Goal: Task Accomplishment & Management: Manage account settings

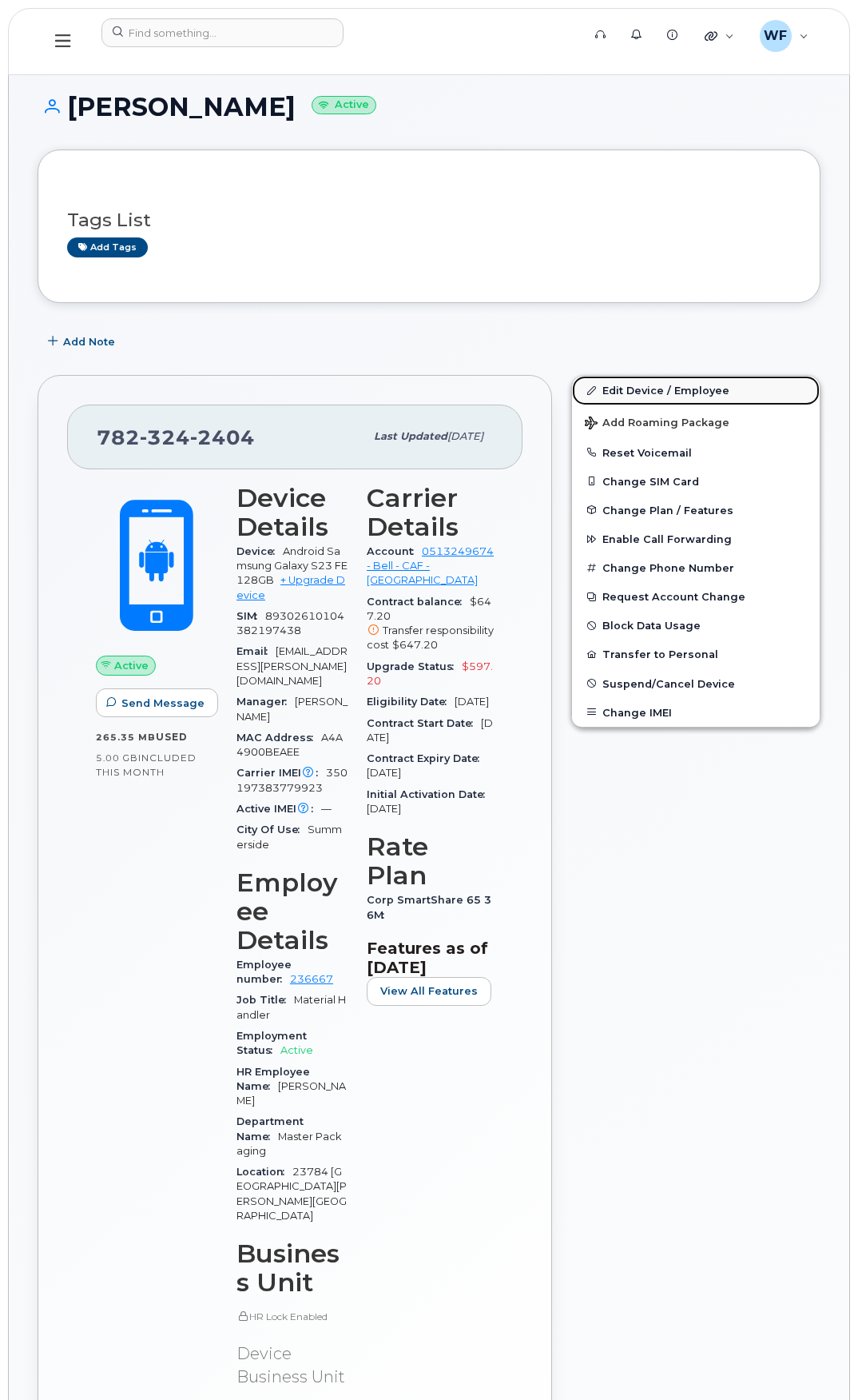
click at [636, 396] on link "Edit Device / Employee" at bounding box center [696, 390] width 248 height 28
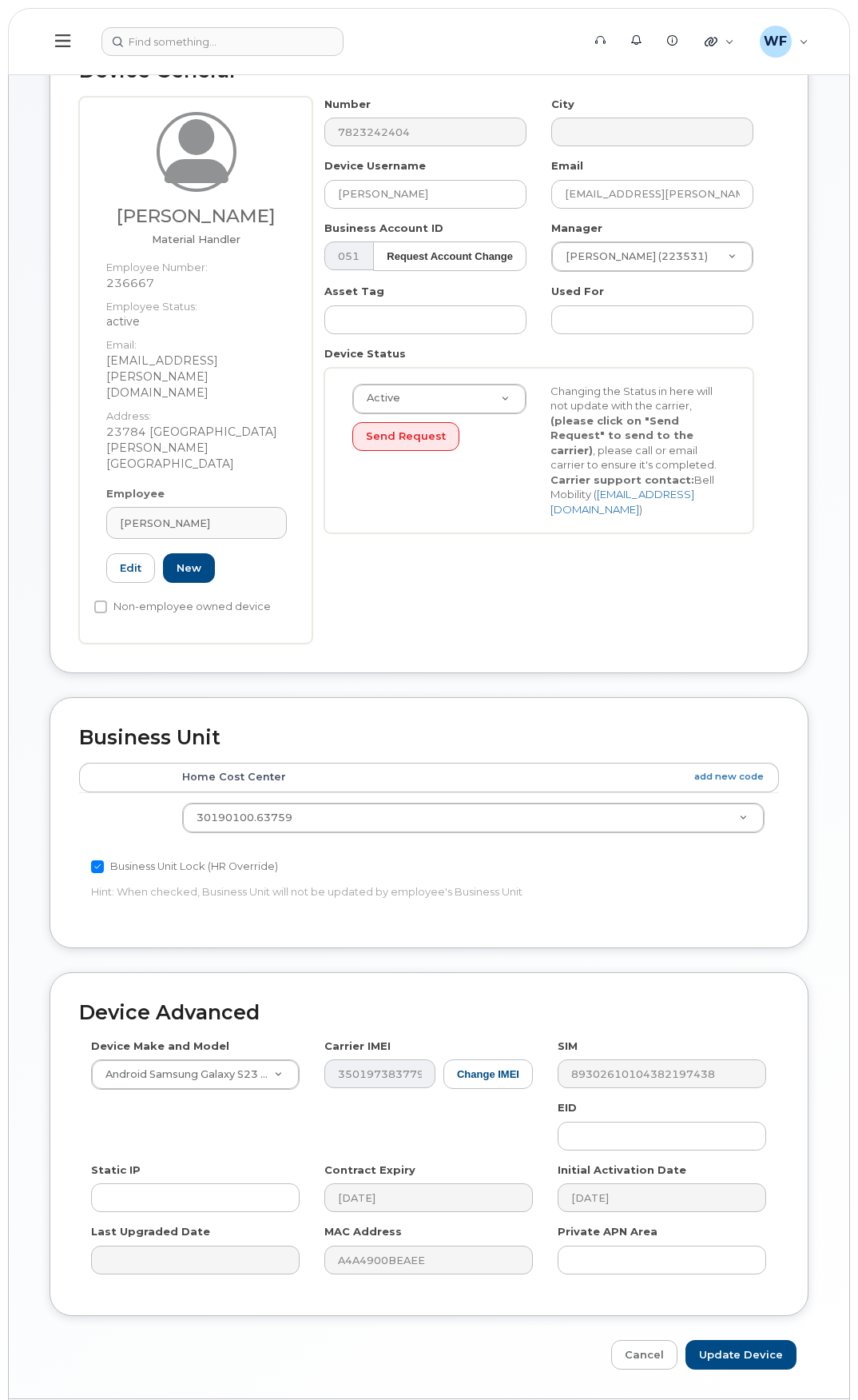
scroll to position [117, 0]
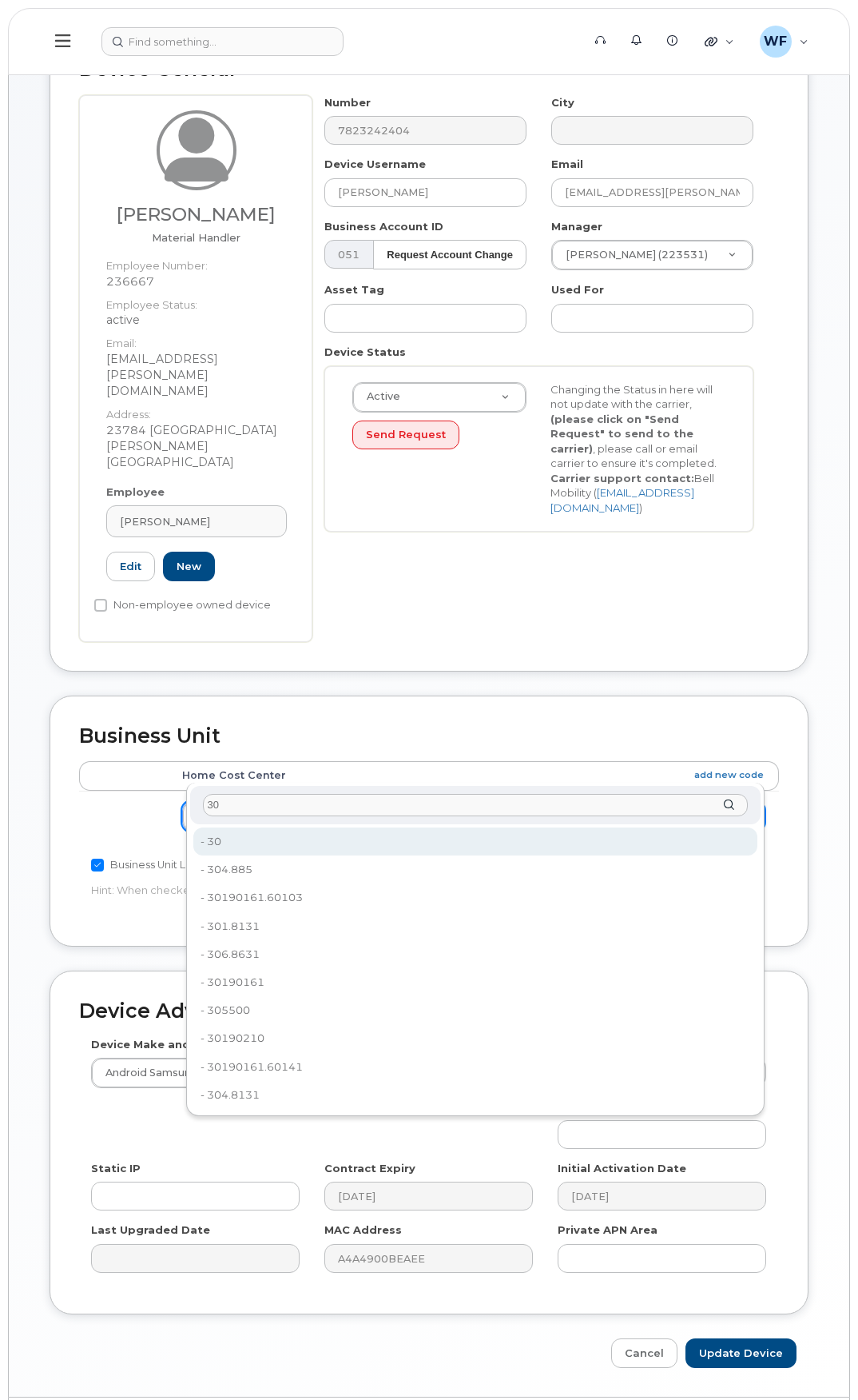
click at [237, 810] on input "30" at bounding box center [475, 805] width 545 height 24
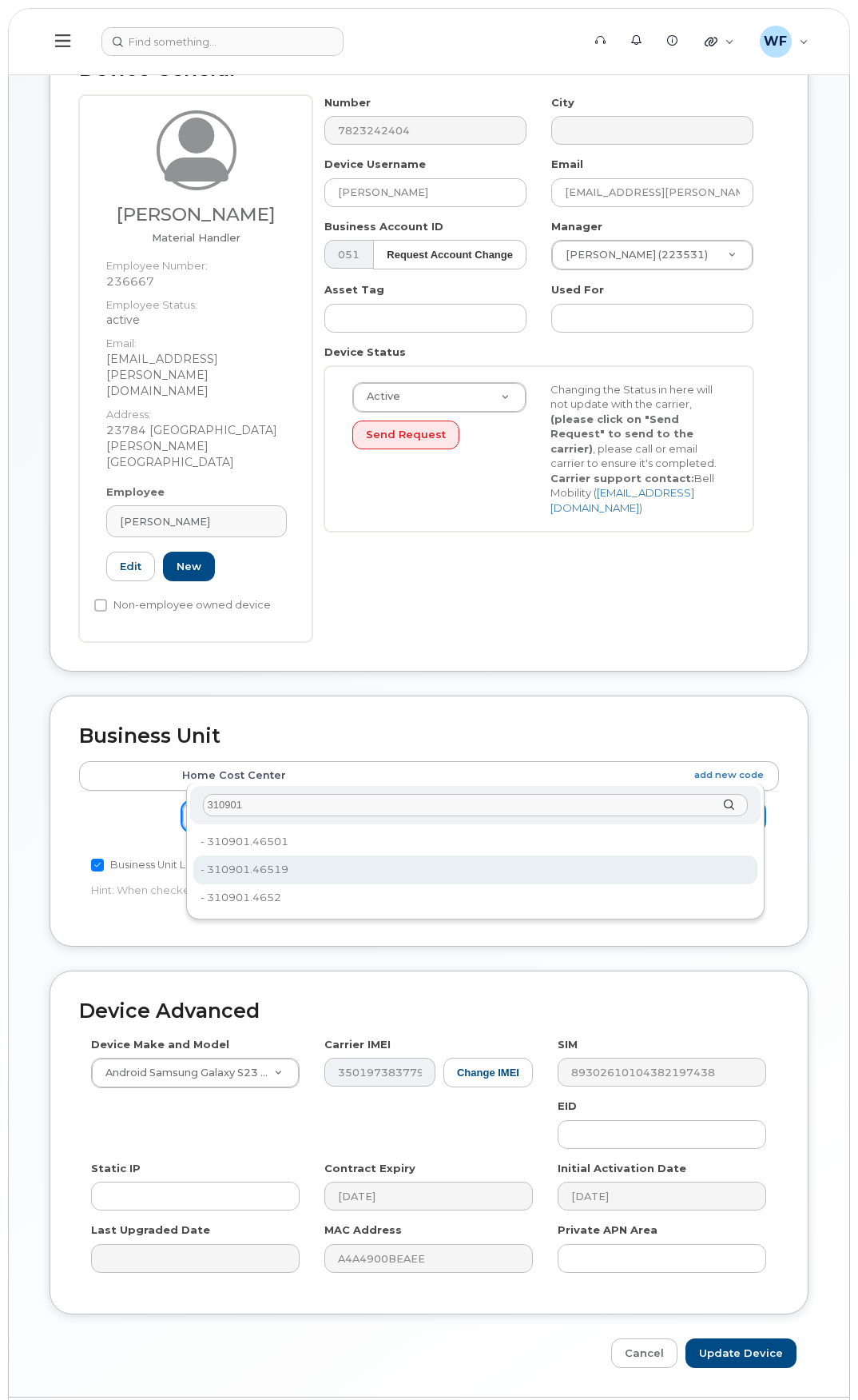
type input "310901"
type input "4542295"
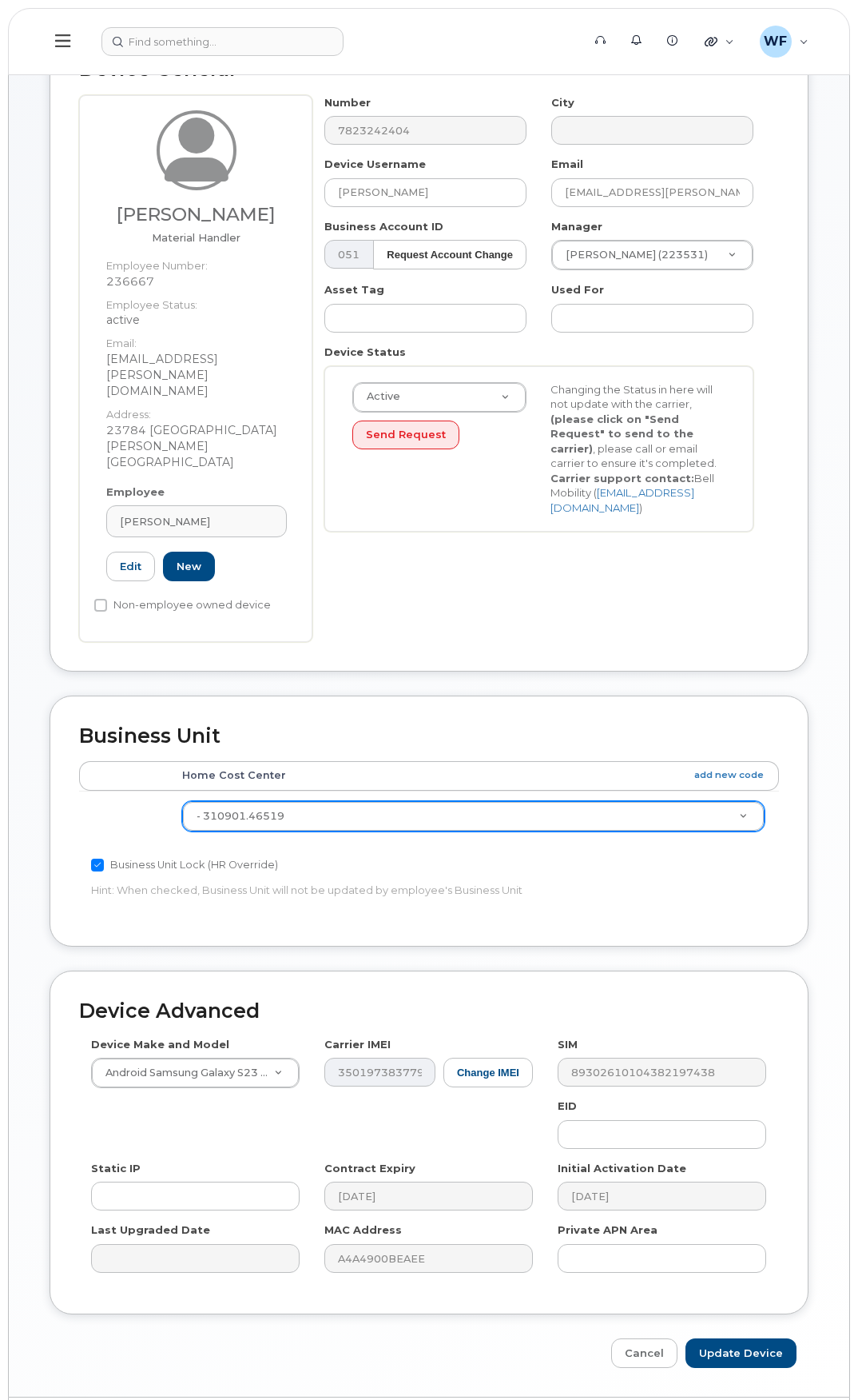
click at [463, 856] on div "Business Unit Lock (HR Override)" at bounding box center [312, 865] width 442 height 19
click at [735, 1339] on input "Update Device" at bounding box center [742, 1353] width 112 height 29
type input "Saving..."
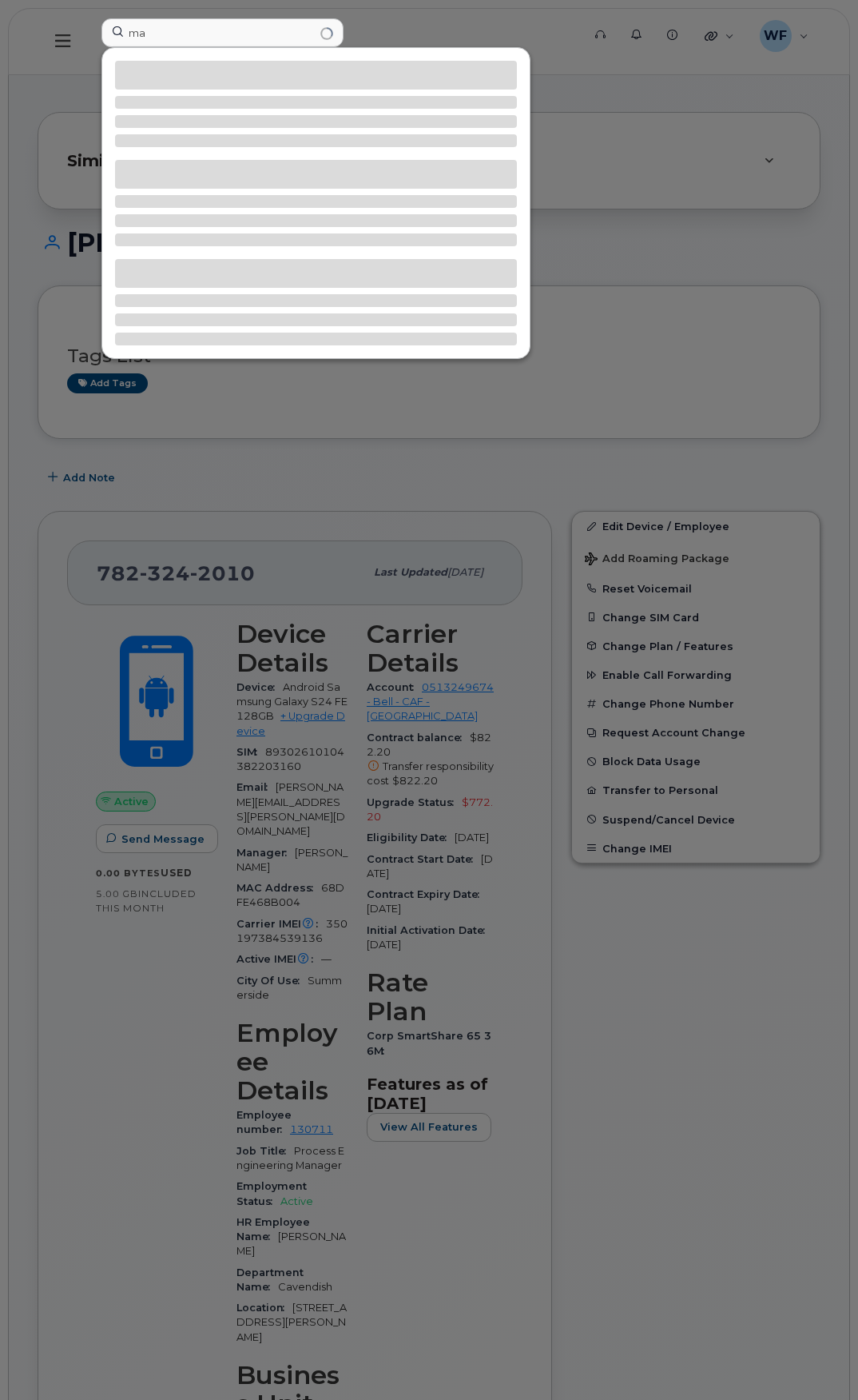
type input "m"
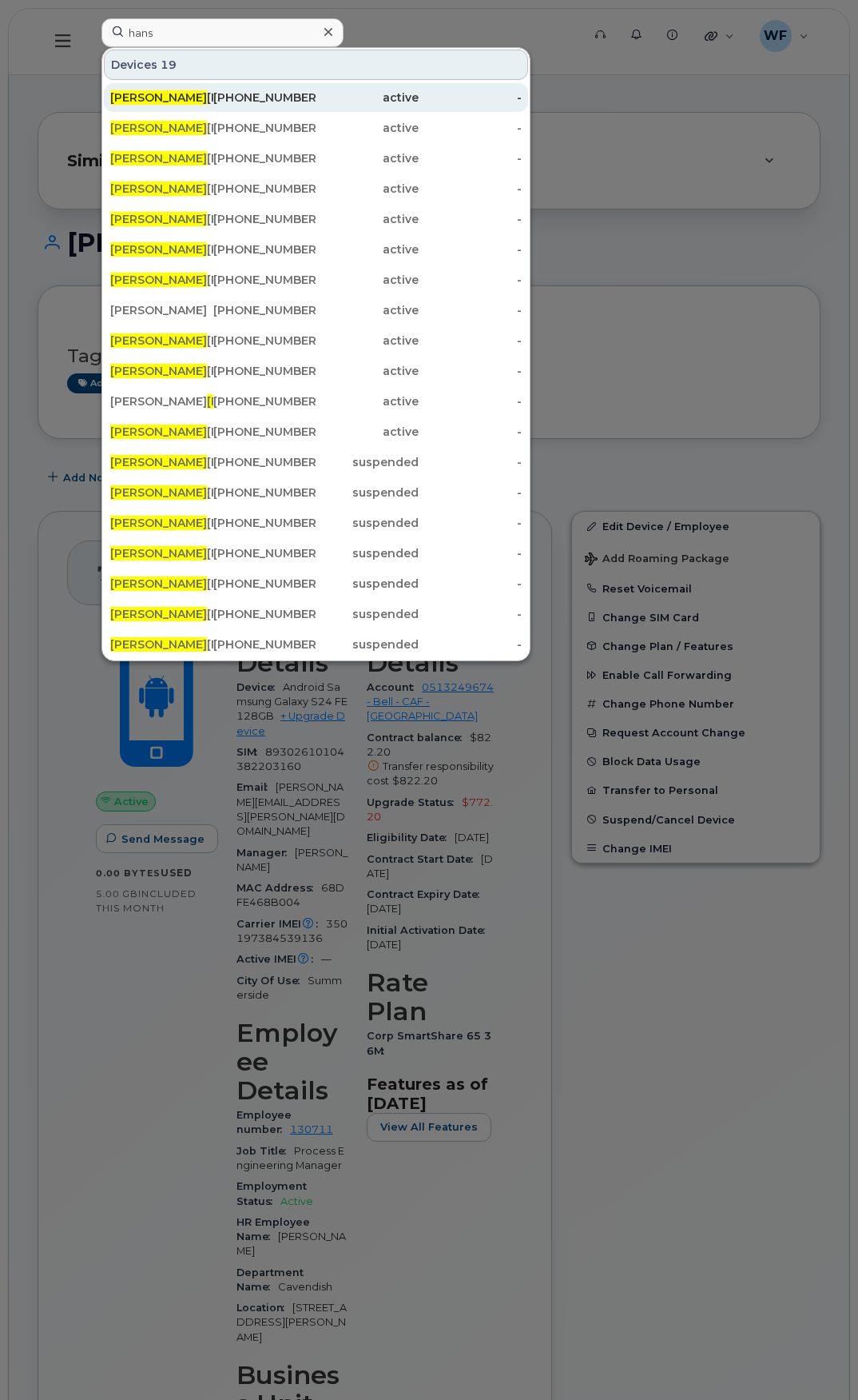
type input "hans"
click at [147, 101] on div "Hans Roets" at bounding box center [162, 97] width 103 height 16
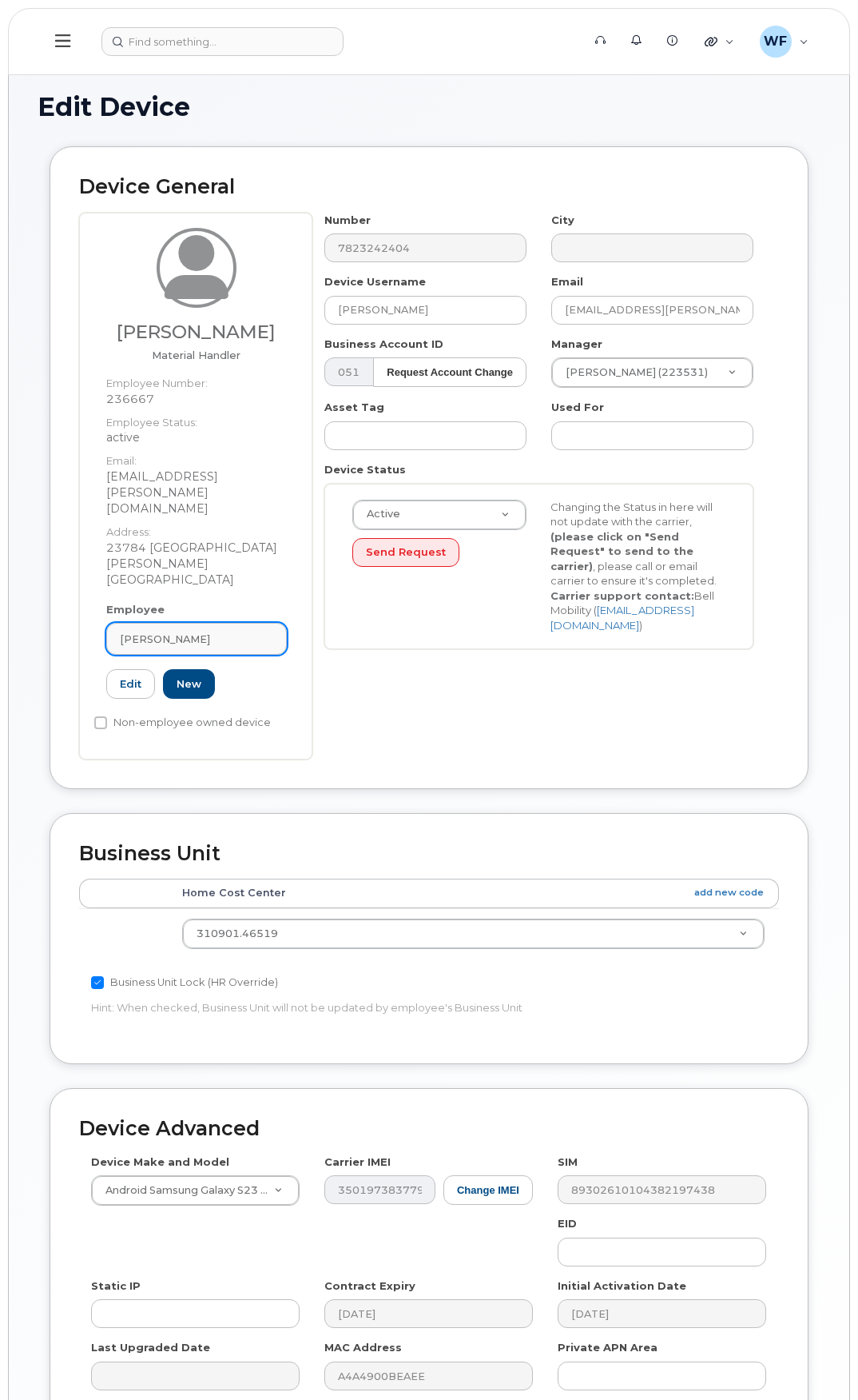
click at [199, 631] on div "Aaron Paspe" at bounding box center [197, 639] width 153 height 15
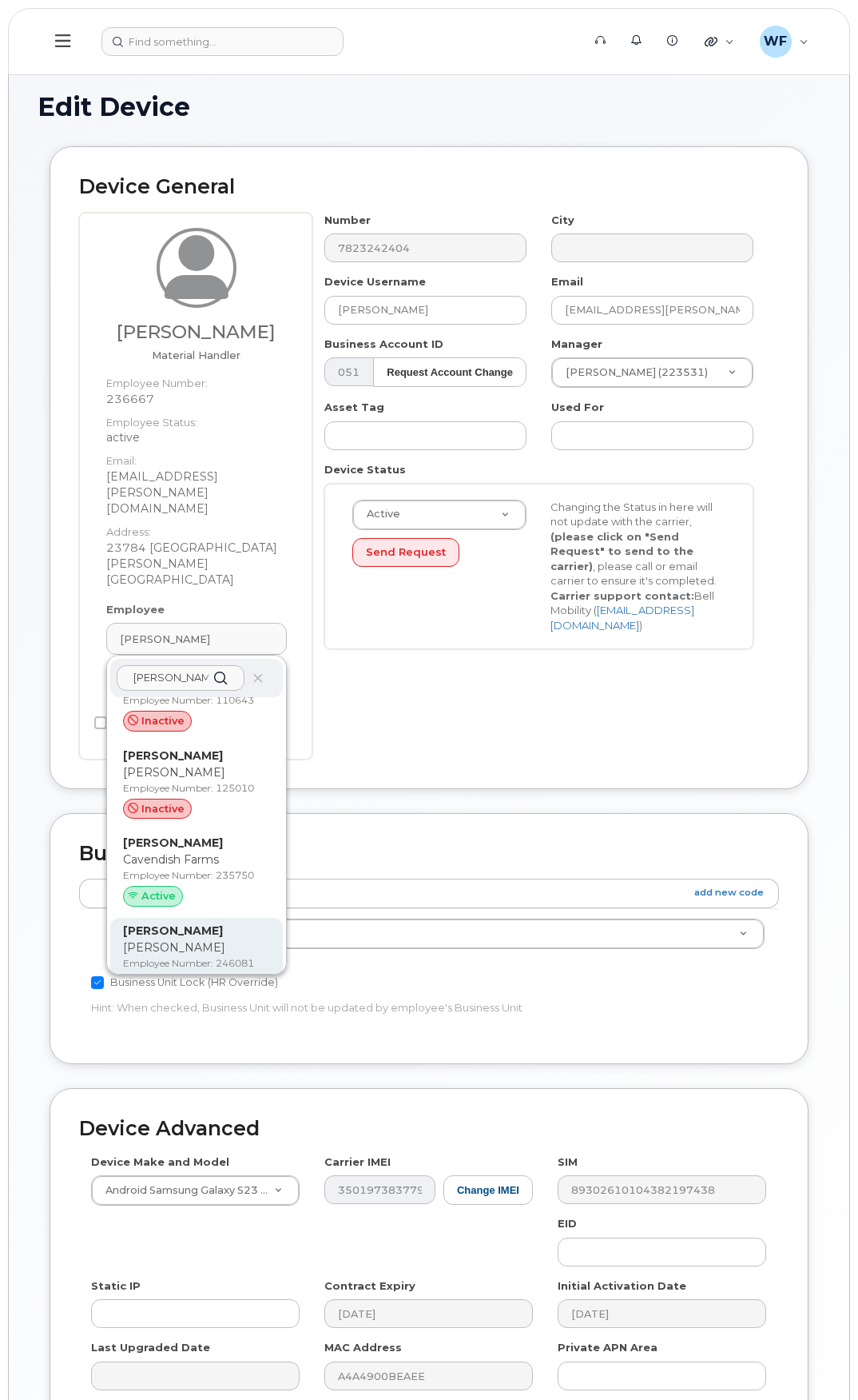
scroll to position [479, 0]
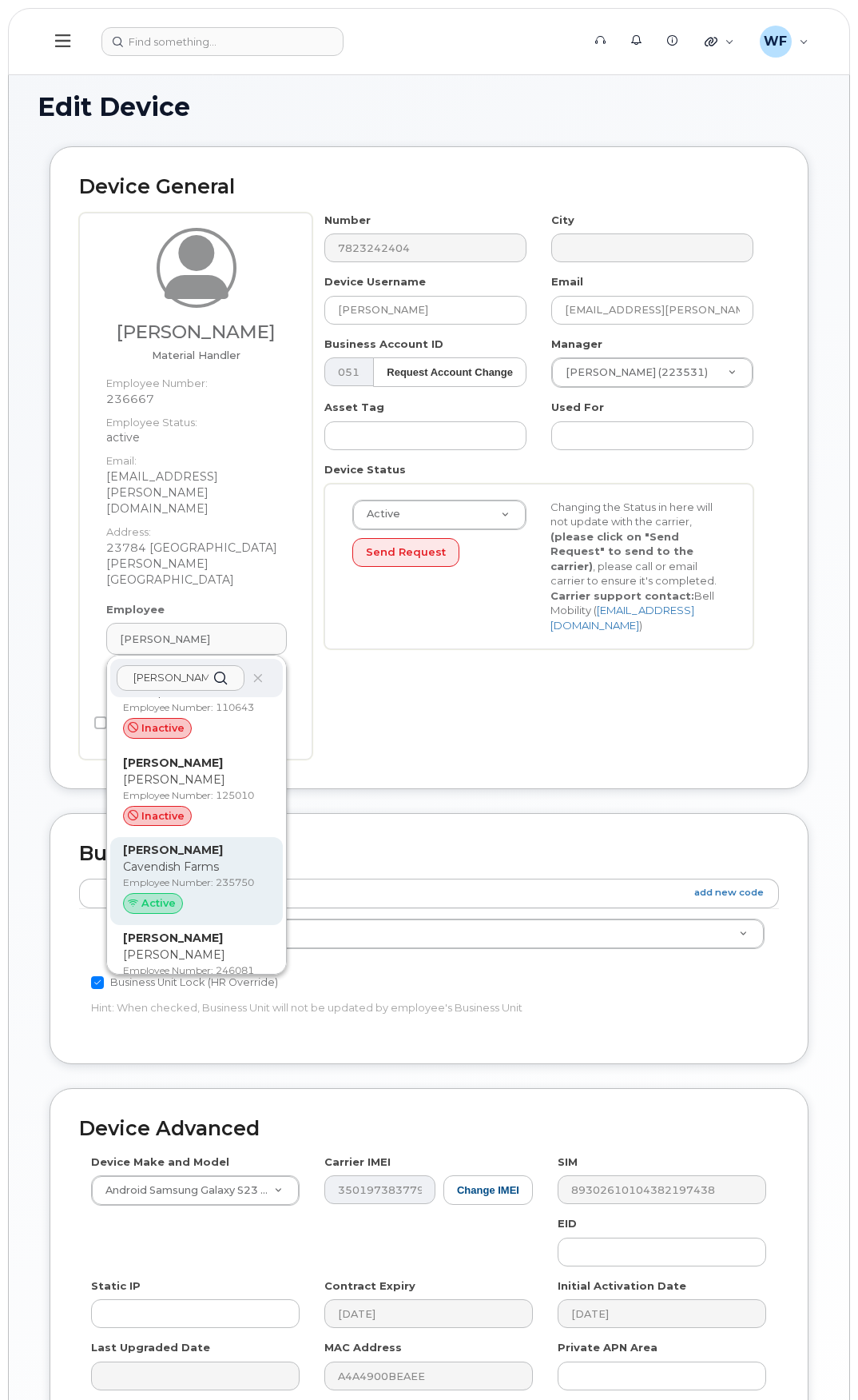
type input "humphrey"
click at [232, 842] on p "Humphrey Padilla" at bounding box center [197, 851] width 147 height 17
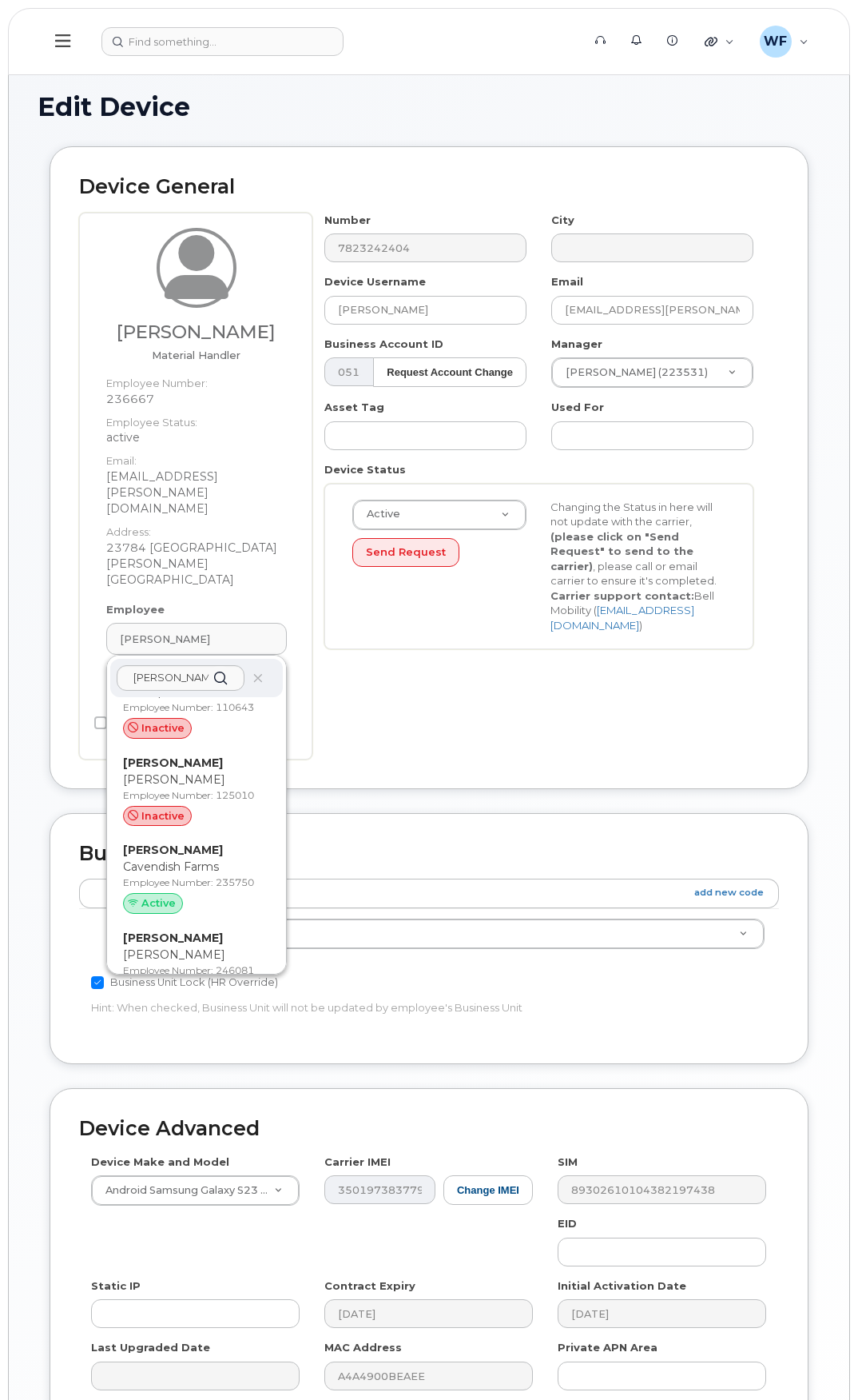
type input "235750"
type input "Humphrey Padilla"
type input "padilla.humphrey@cavendishfarms.com"
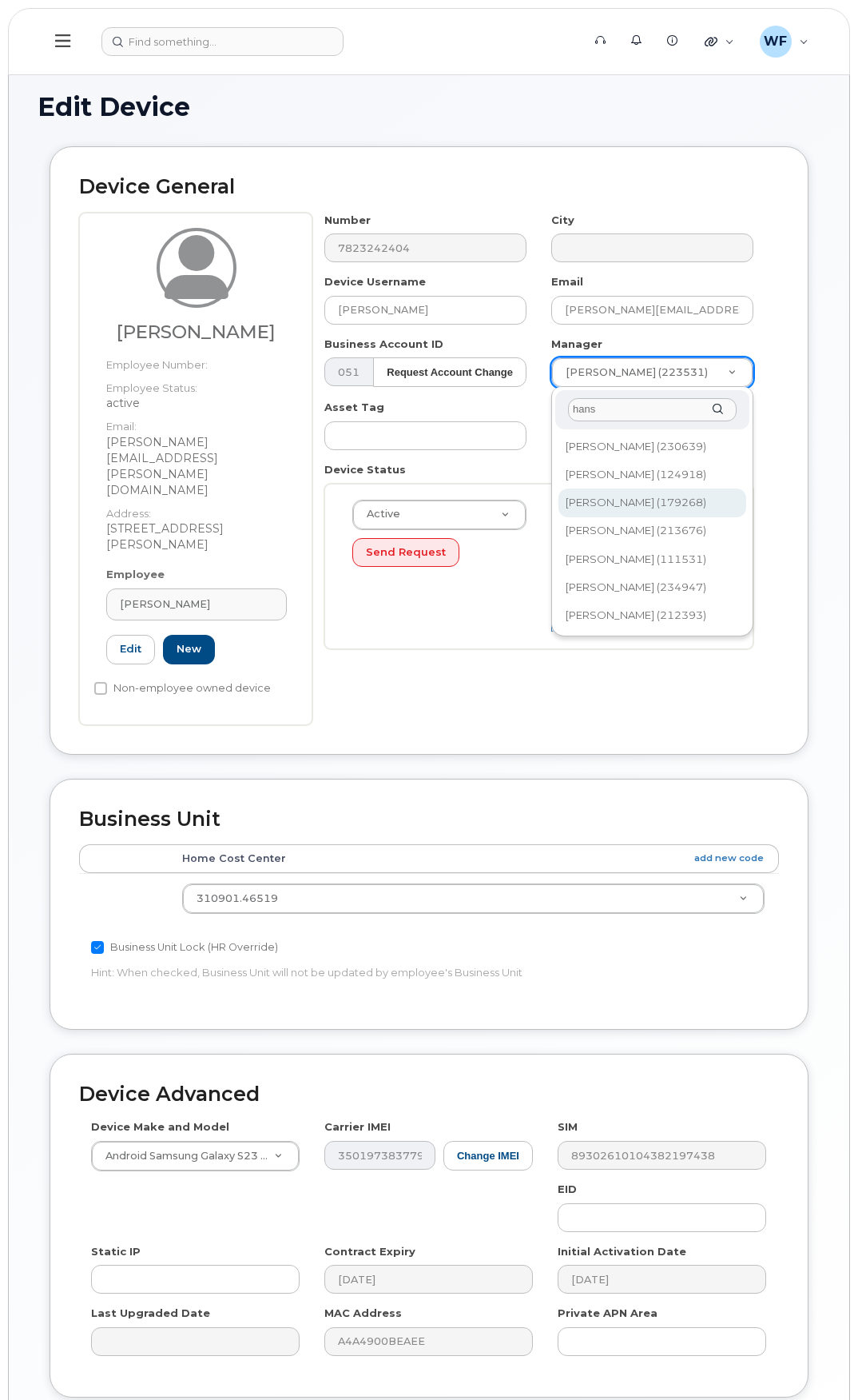
type input "hans"
type input "1489073"
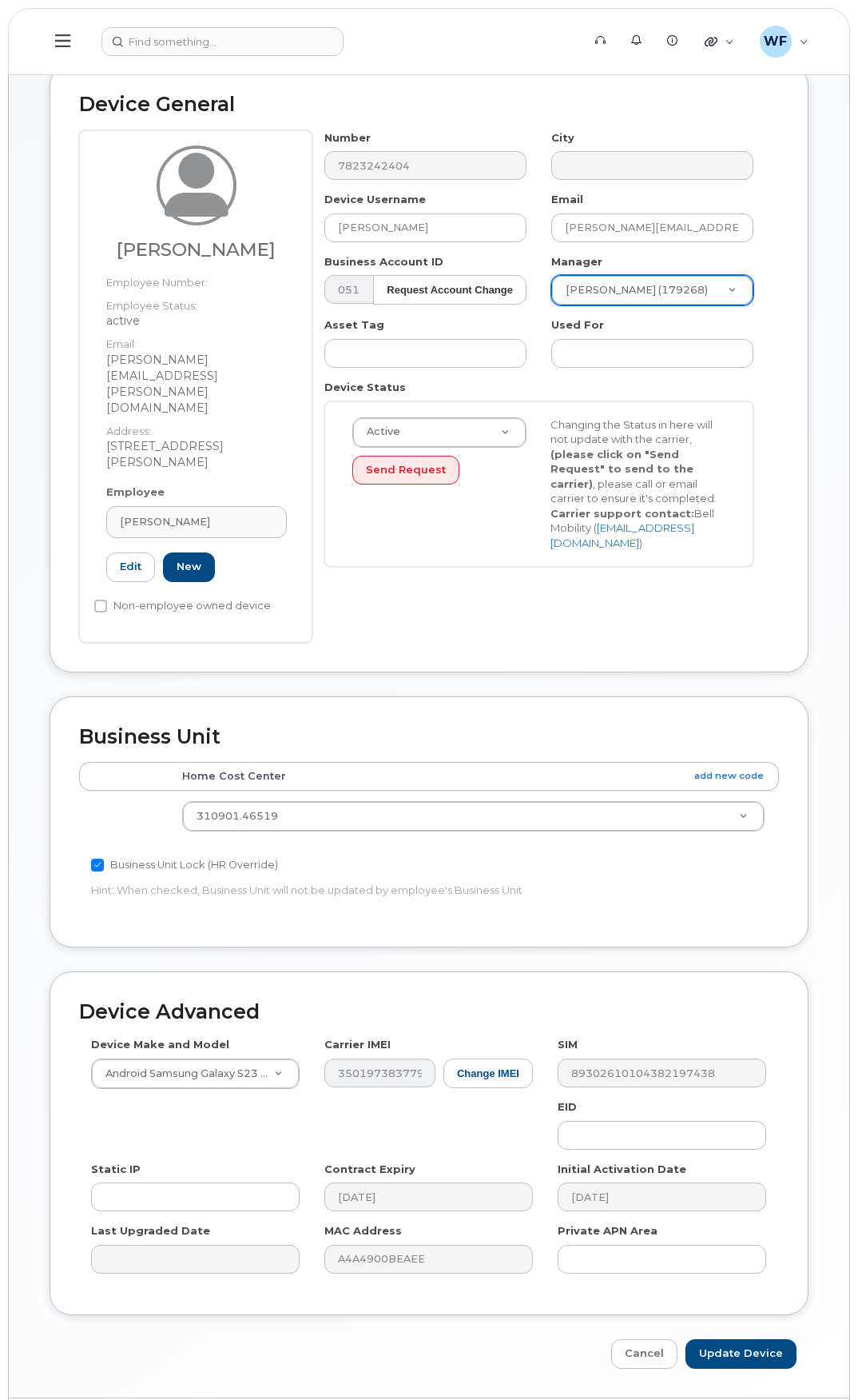
scroll to position [83, 0]
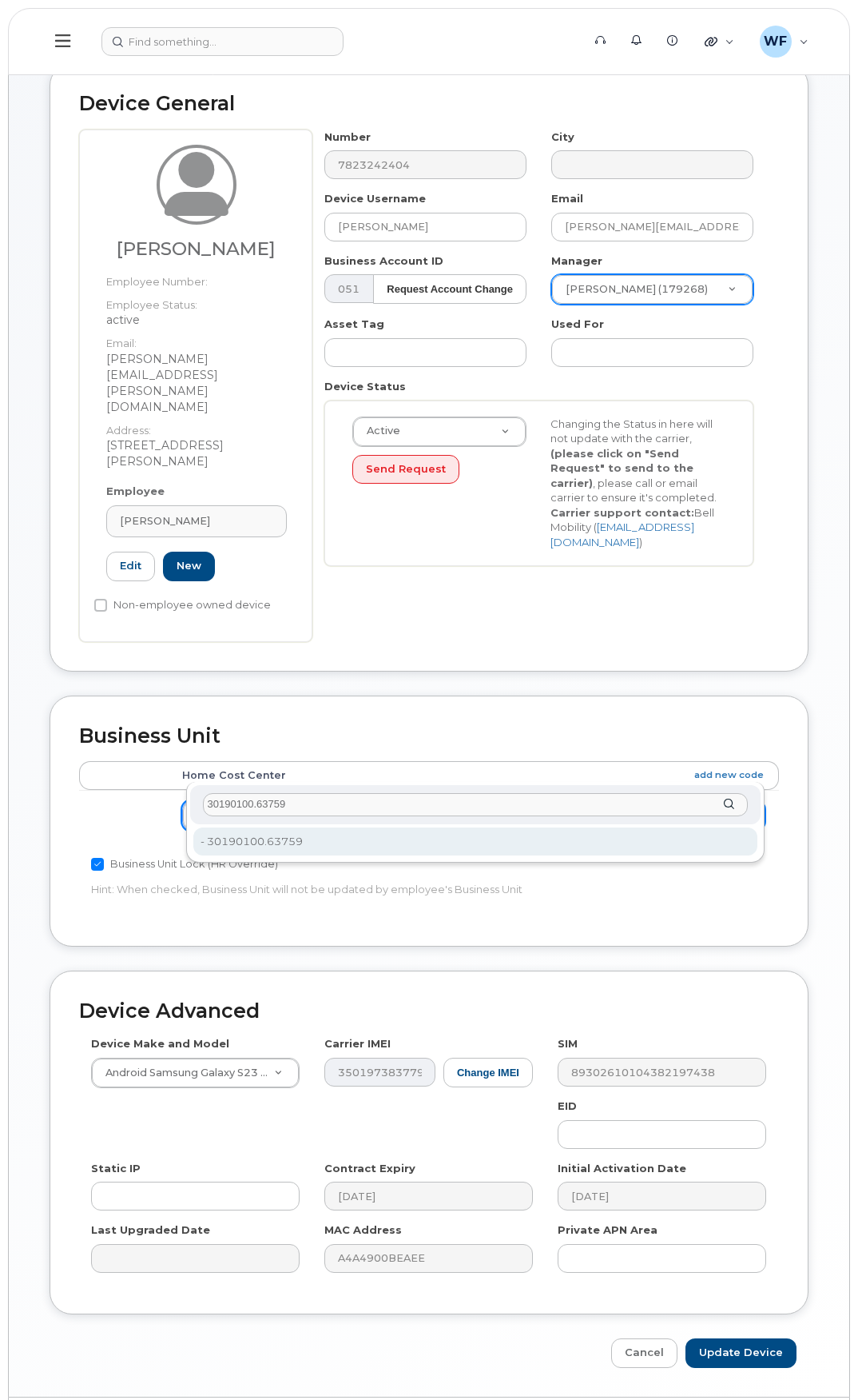
type input "30190100.63759"
type input "4316601"
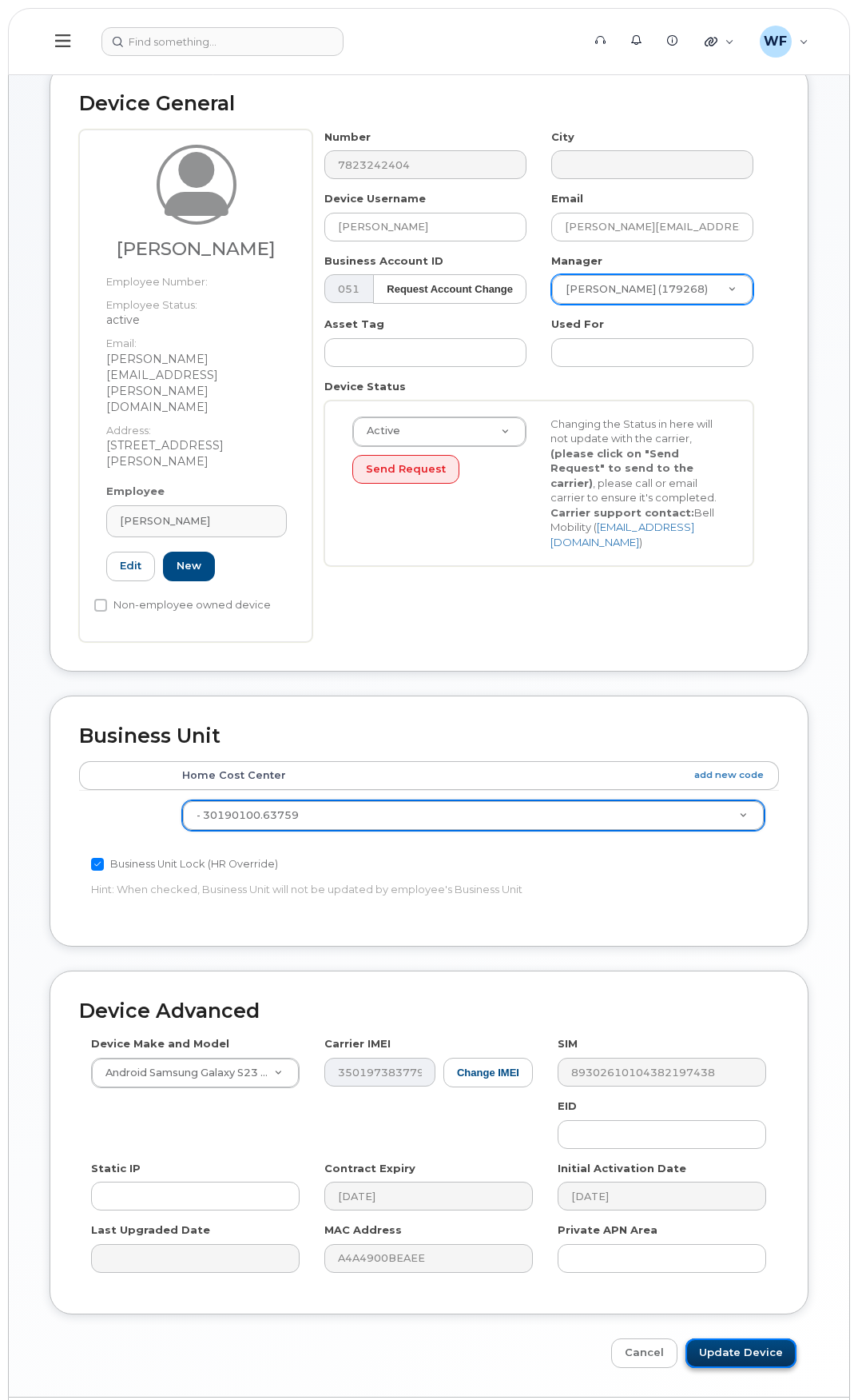
click at [747, 1339] on input "Update Device" at bounding box center [742, 1353] width 112 height 29
type input "Saving..."
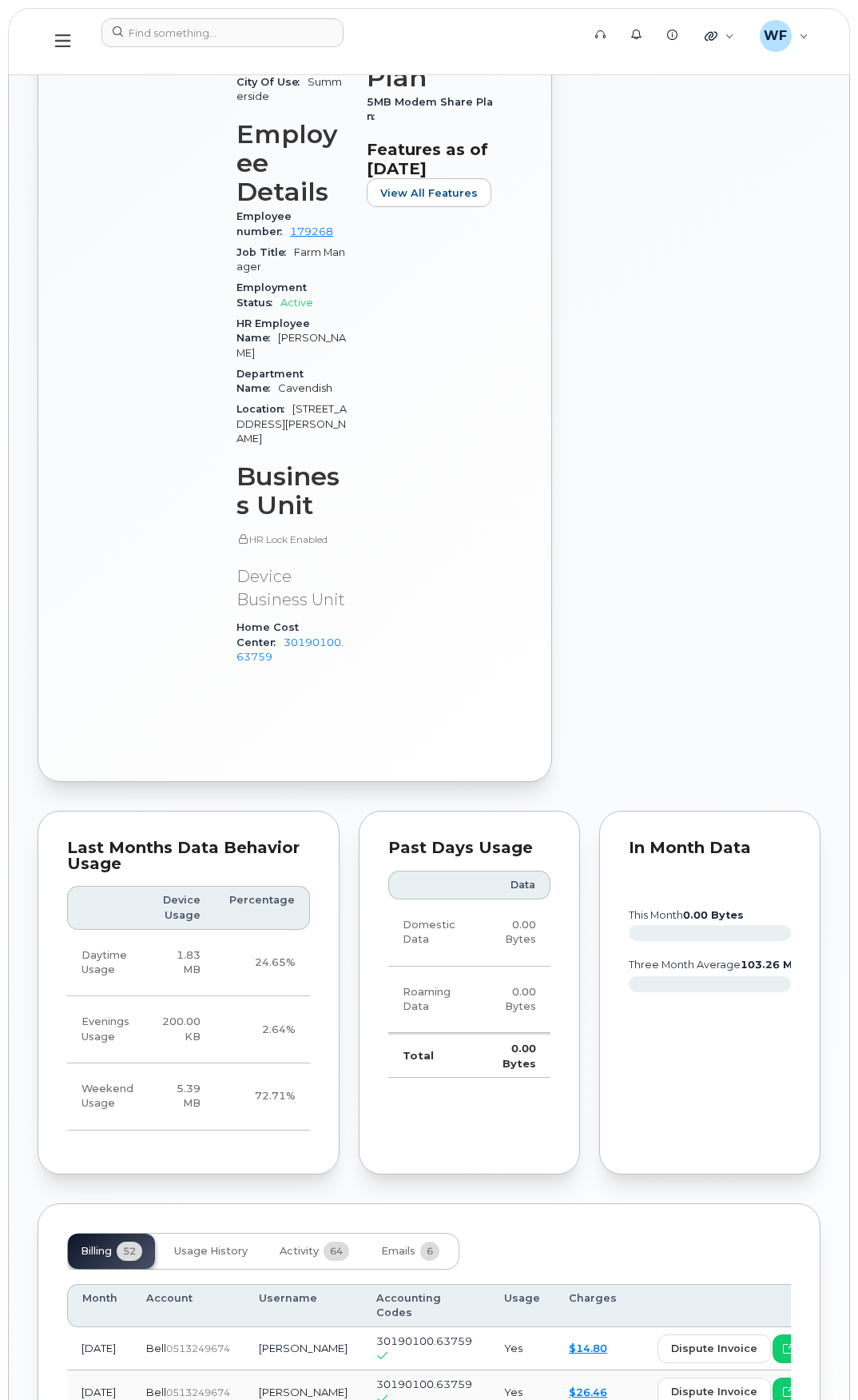
scroll to position [879, 0]
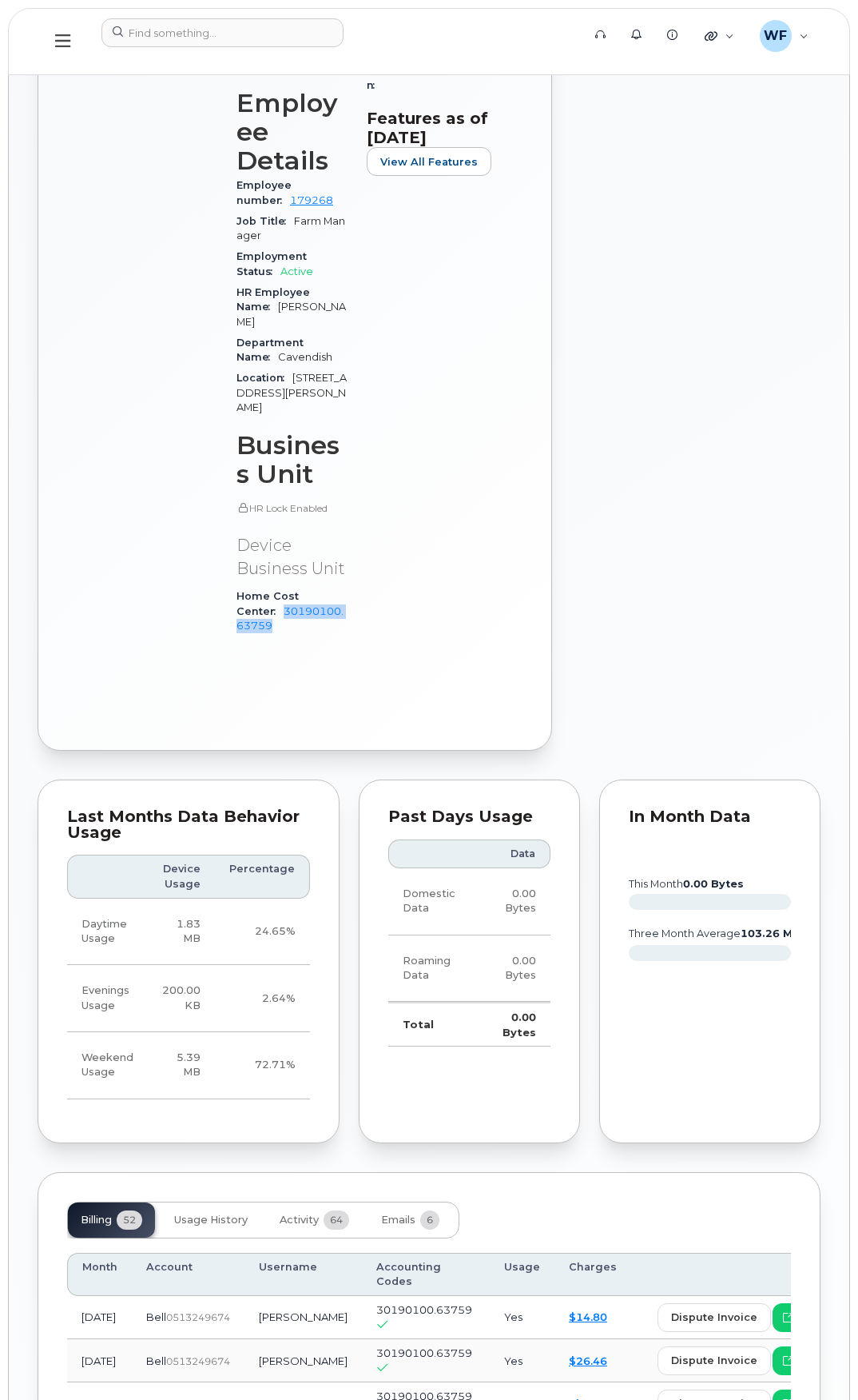
drag, startPoint x: 338, startPoint y: 487, endPoint x: 360, endPoint y: 508, distance: 30.4
click at [357, 508] on div "Device Details Device Modem BYOD + Upgrade Device SIM 89302610206002798907 Emai…" at bounding box center [292, 195] width 130 height 929
copy link "30190100.63759"
drag, startPoint x: 386, startPoint y: 562, endPoint x: 386, endPoint y: 451, distance: 111.0
click at [386, 558] on div "Active Send Message 7.41 MB  used 5.00 MB  included this month Device Details D…" at bounding box center [295, 224] width 455 height 996
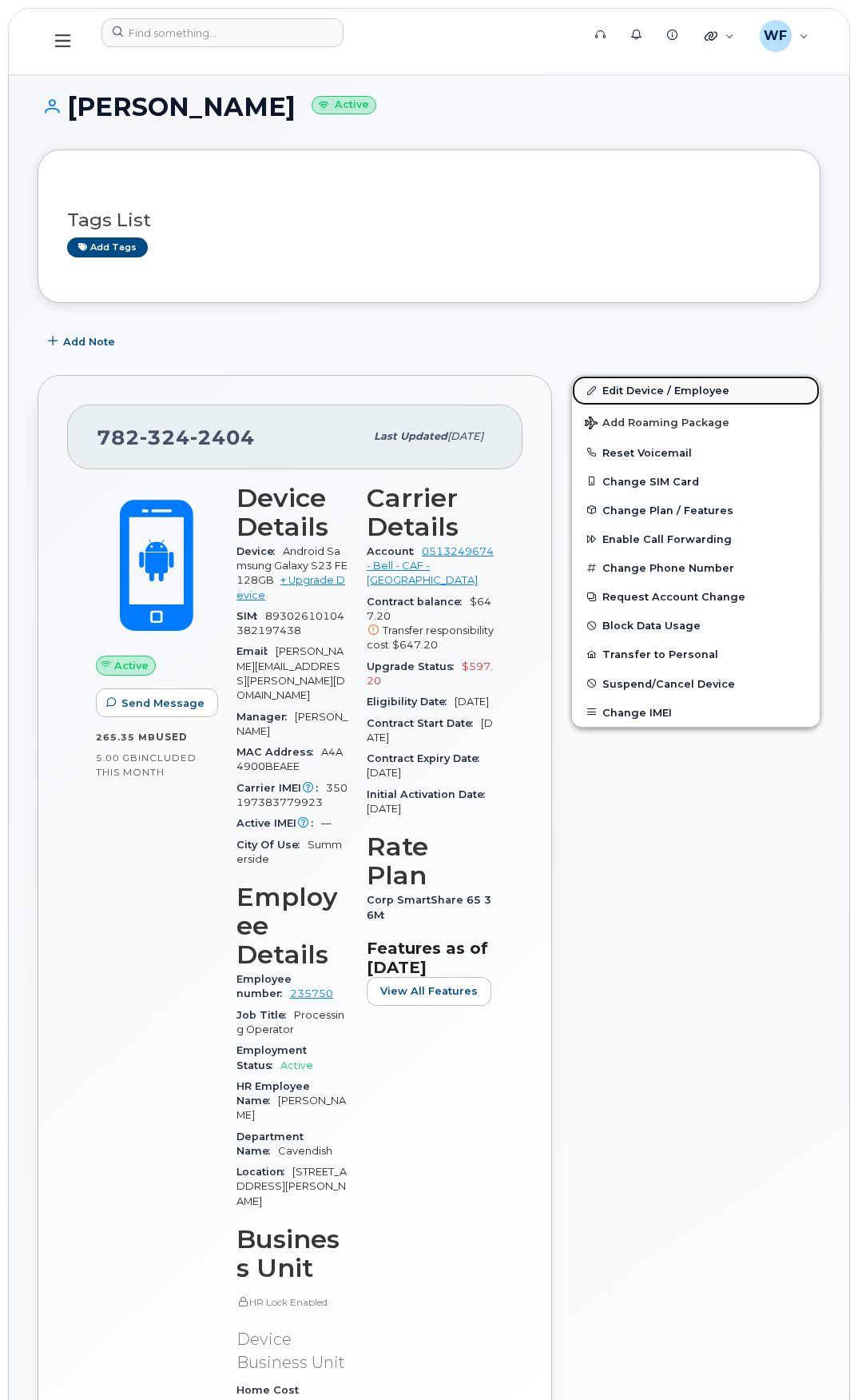
click at [650, 386] on link "Edit Device / Employee" at bounding box center [696, 390] width 248 height 28
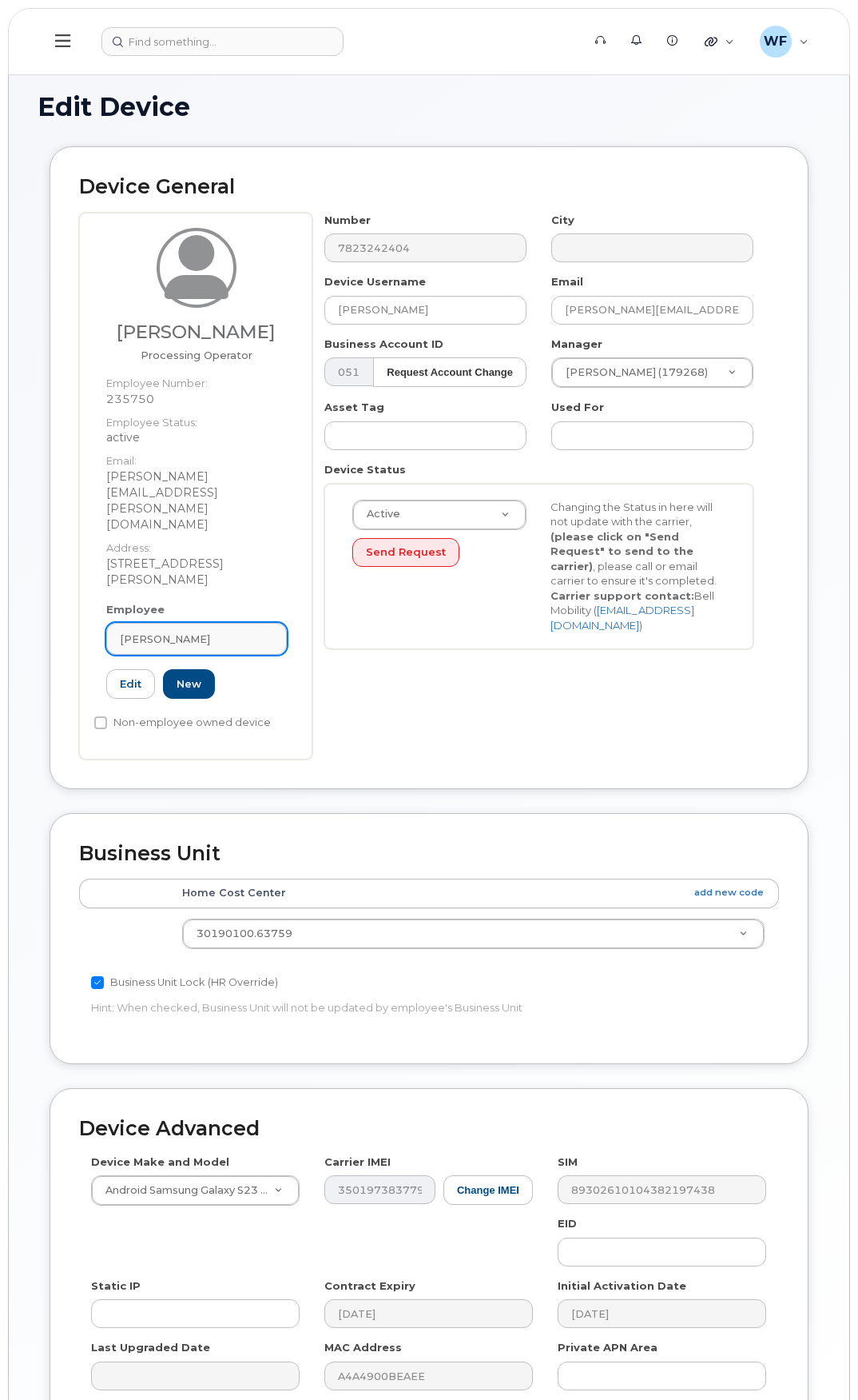
click at [238, 631] on div "[PERSON_NAME]" at bounding box center [197, 639] width 153 height 15
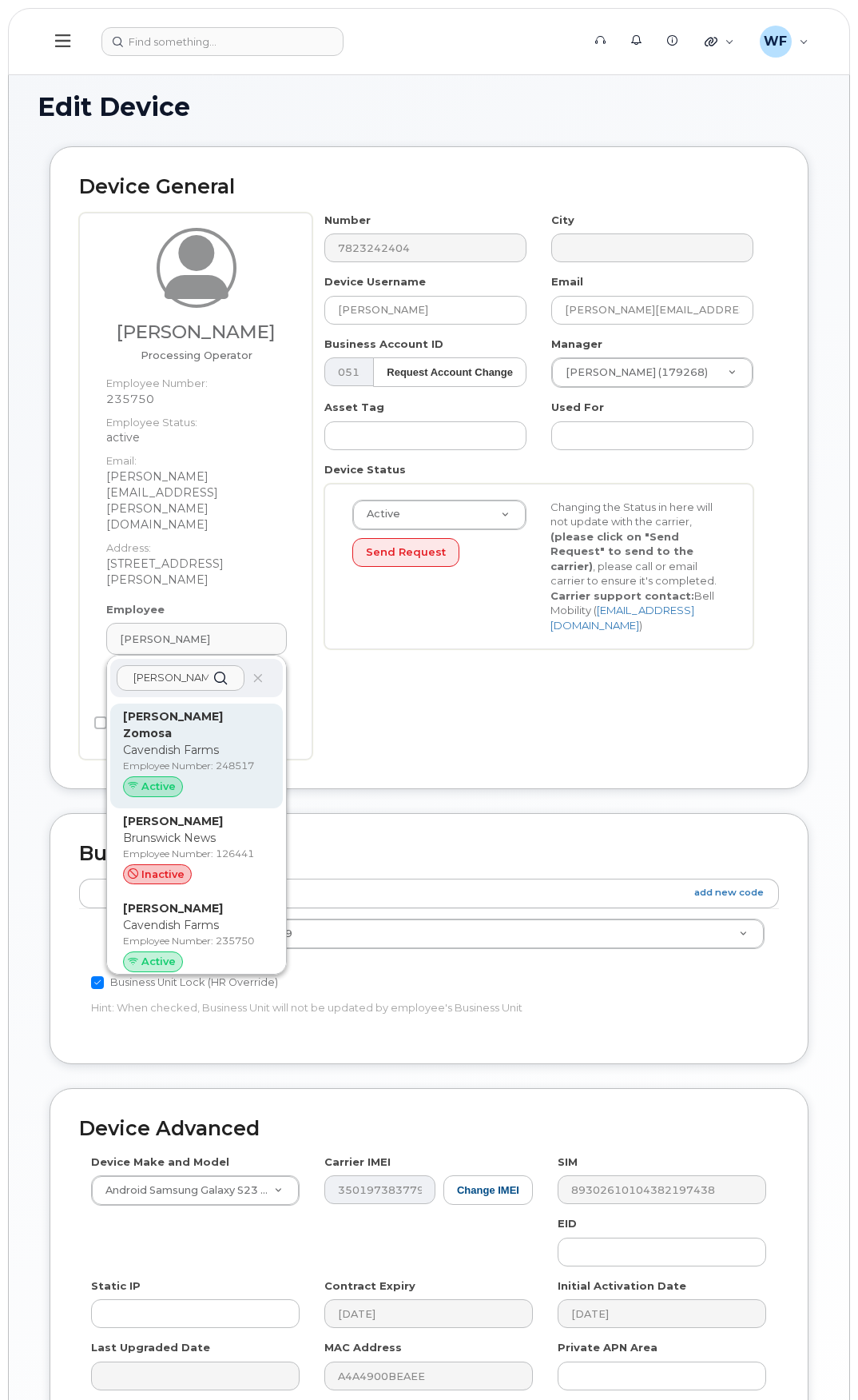
type input "[PERSON_NAME]"
click at [207, 708] on p "[PERSON_NAME] Zomosa" at bounding box center [197, 725] width 147 height 34
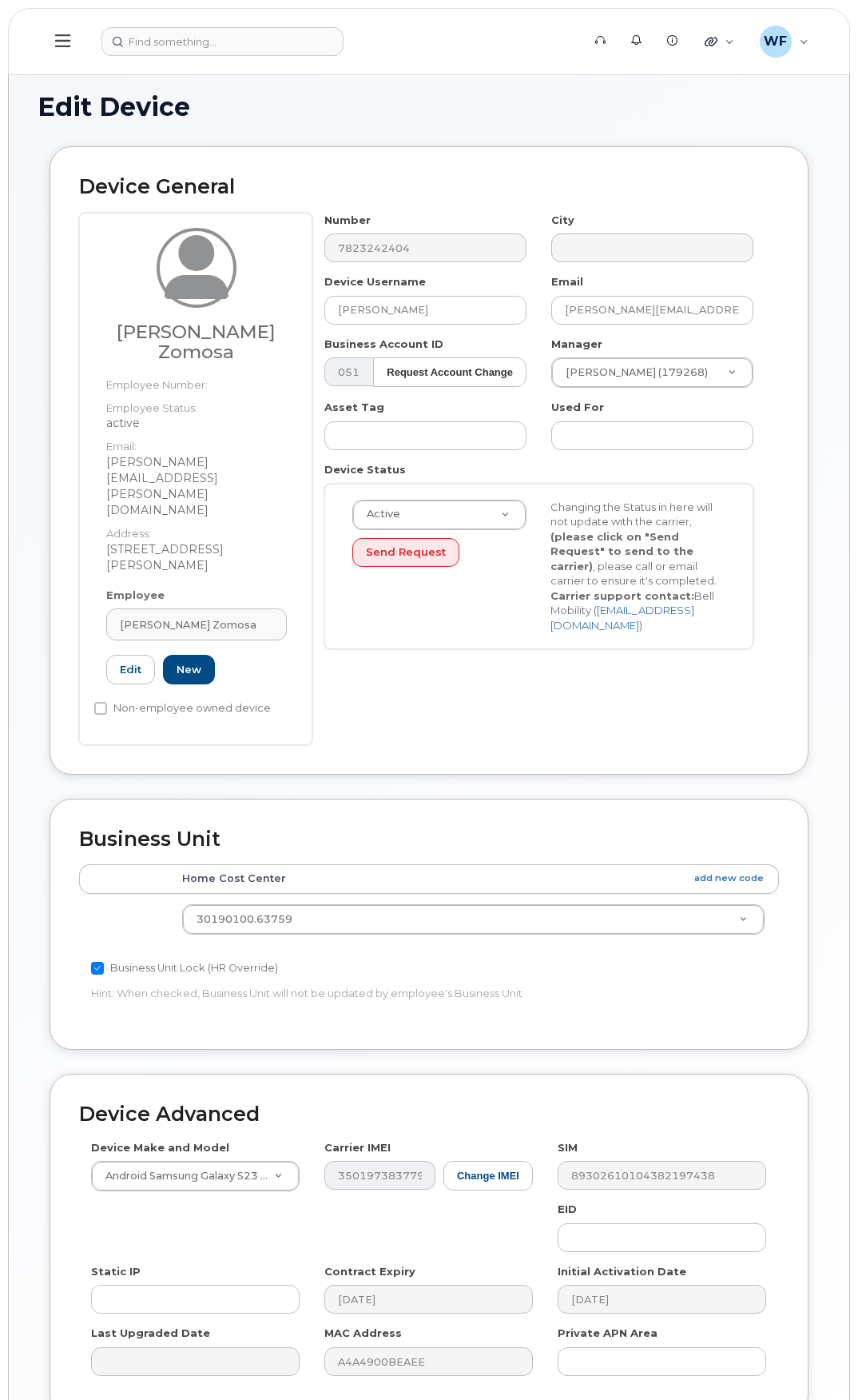
type input "248517"
type input "[PERSON_NAME] Zomosa"
type input "[PERSON_NAME][EMAIL_ADDRESS][PERSON_NAME][DOMAIN_NAME]"
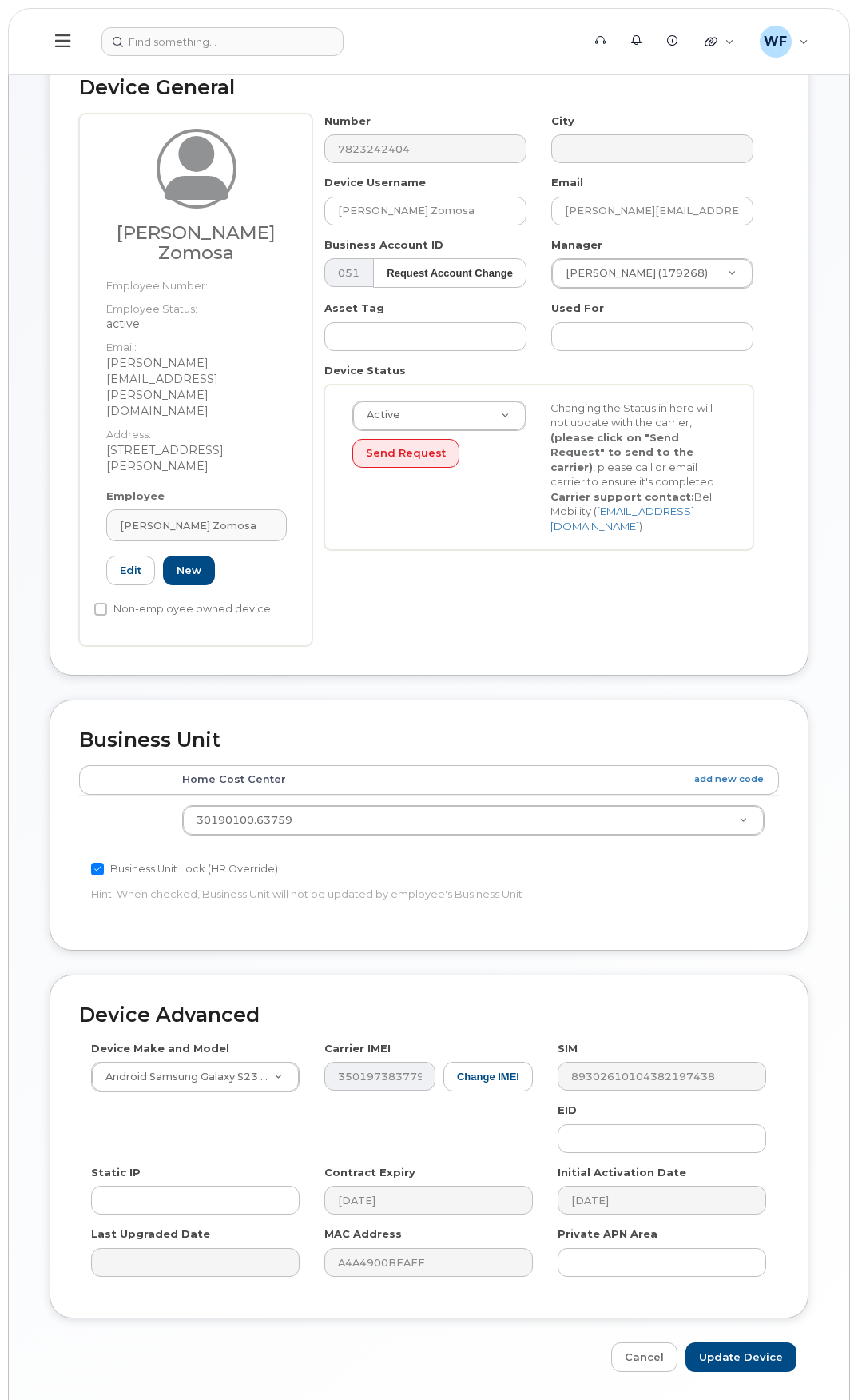
scroll to position [103, 0]
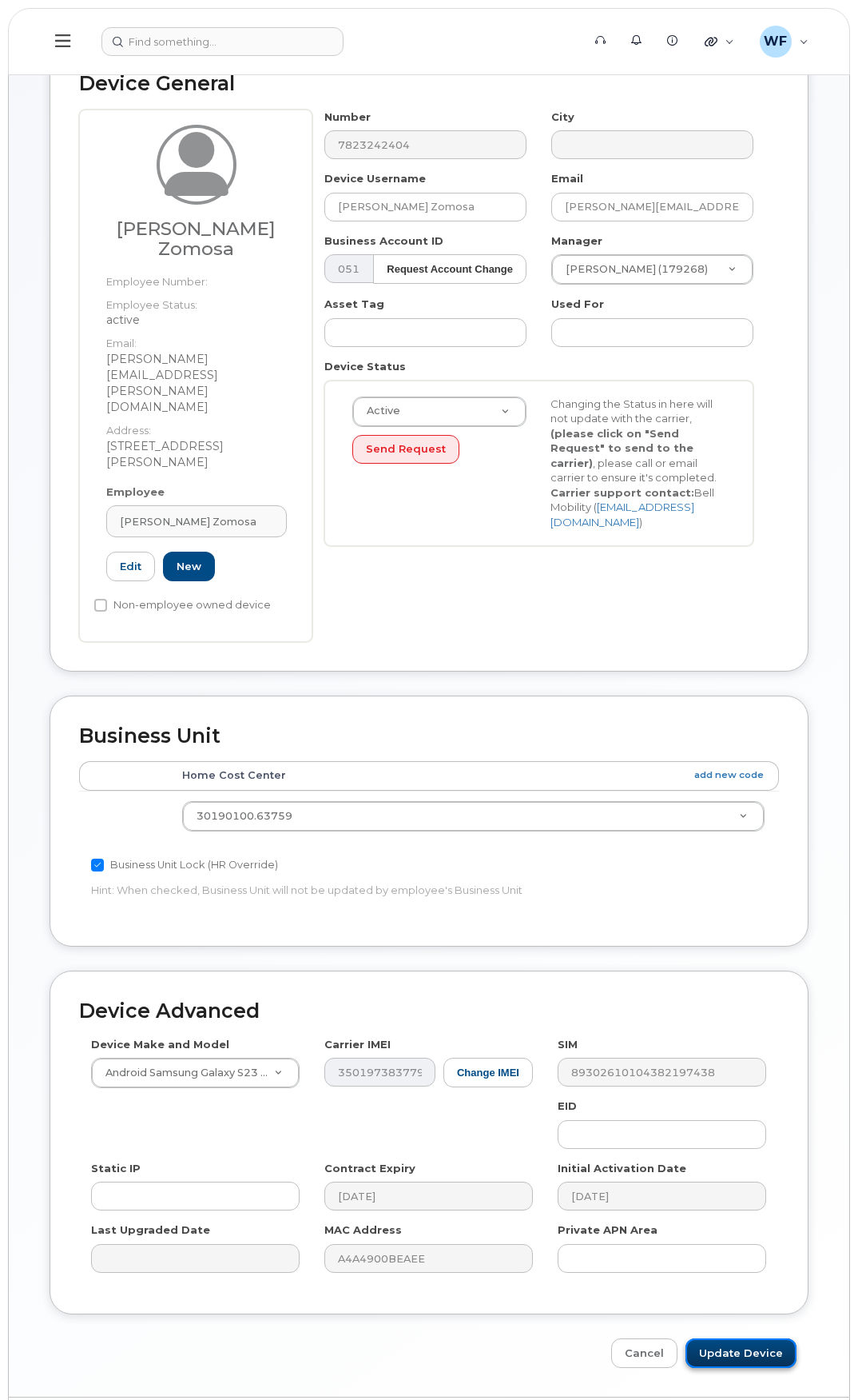
click at [770, 1339] on input "Update Device" at bounding box center [742, 1353] width 112 height 29
type input "Saving..."
